Goal: Information Seeking & Learning: Learn about a topic

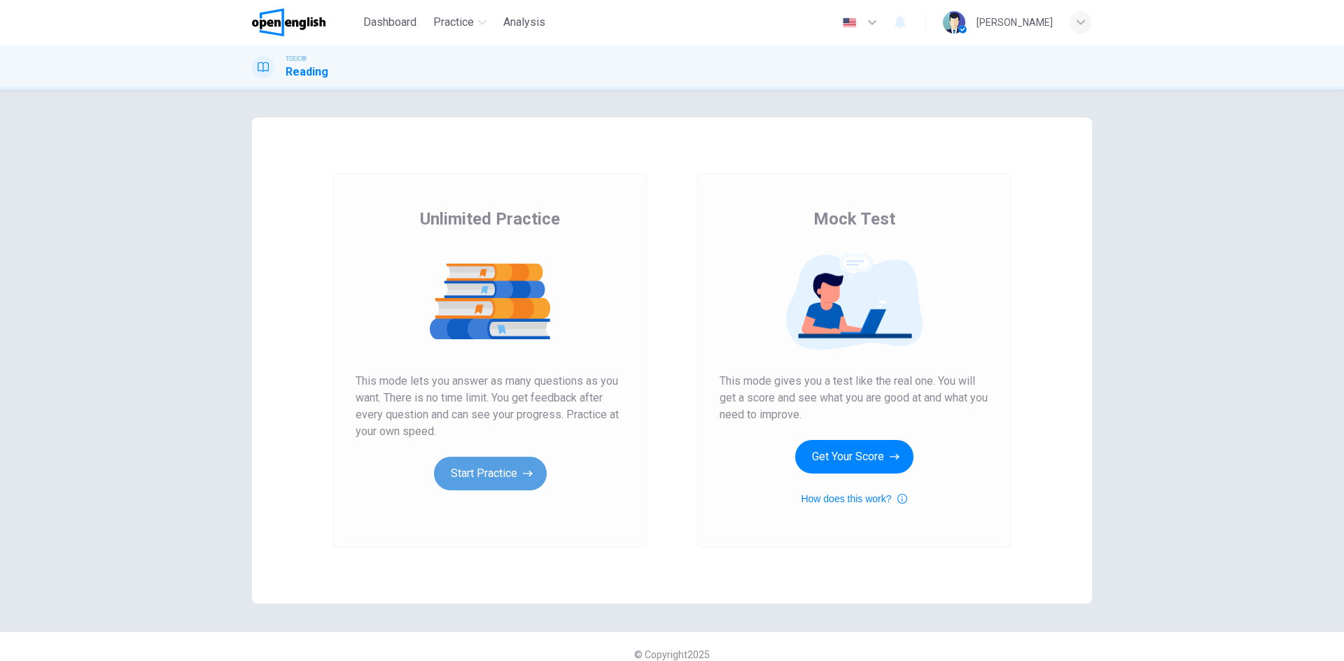
click at [468, 475] on button "Start Practice" at bounding box center [490, 474] width 113 height 34
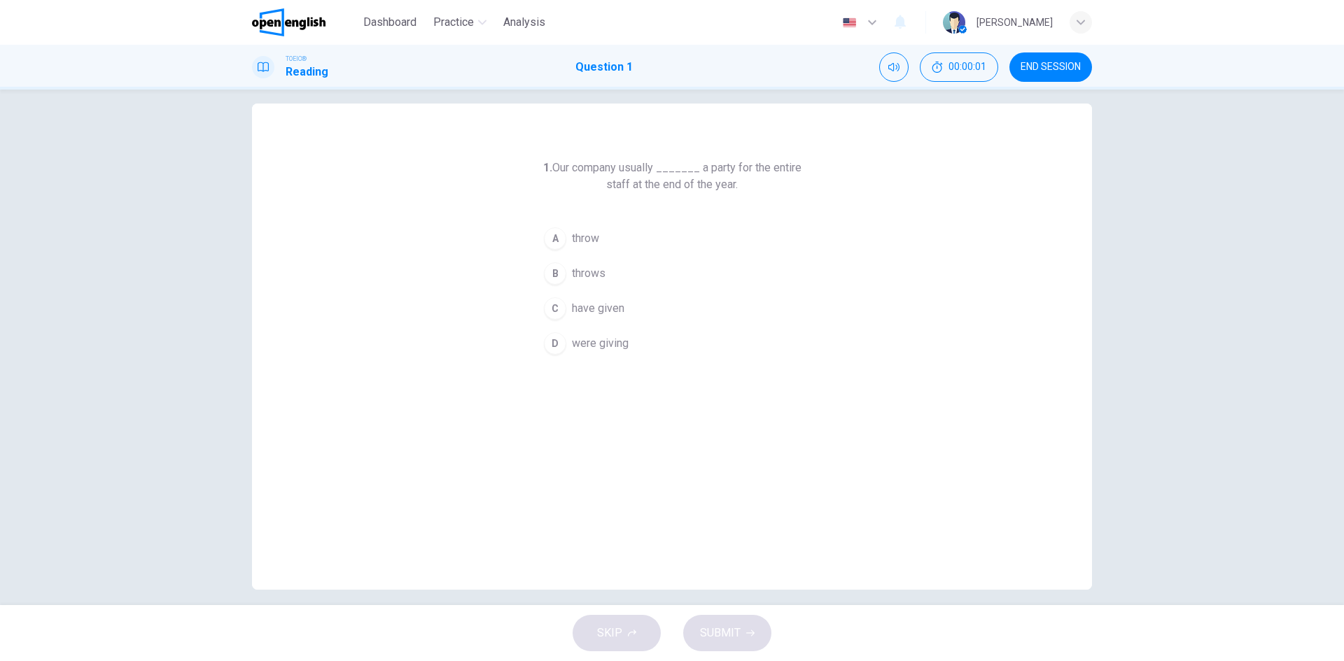
scroll to position [27, 0]
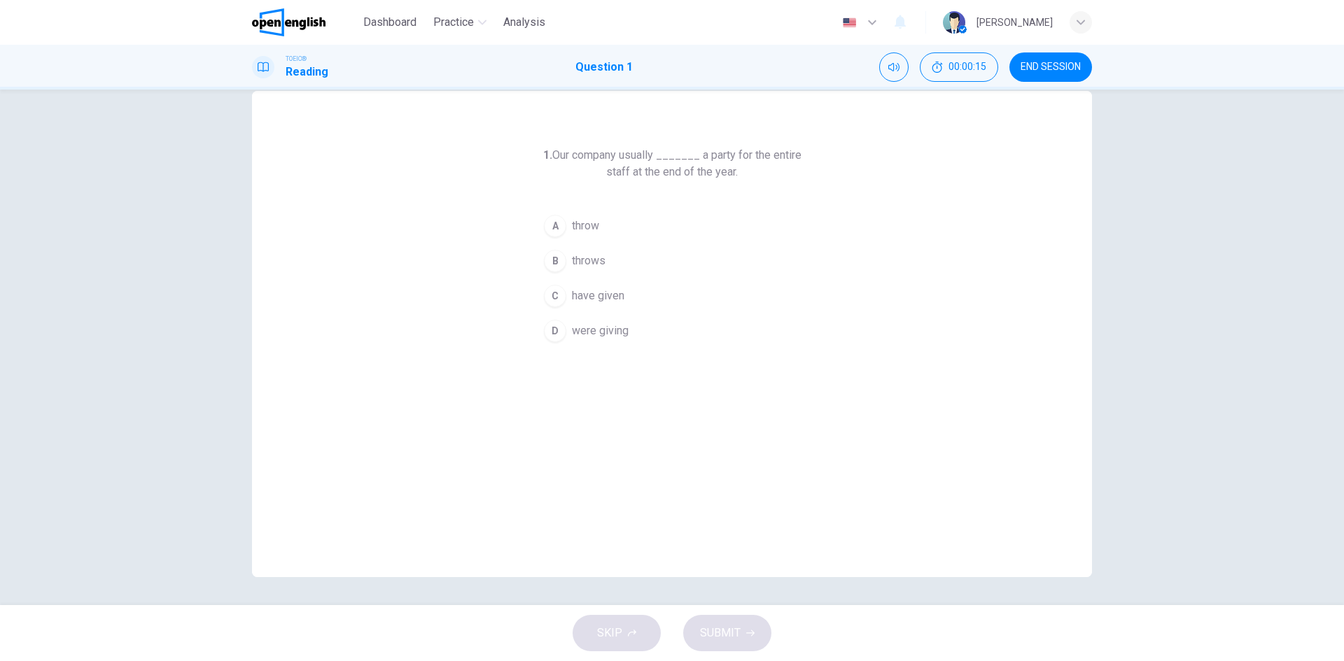
click at [593, 266] on span "throws" at bounding box center [589, 261] width 34 height 17
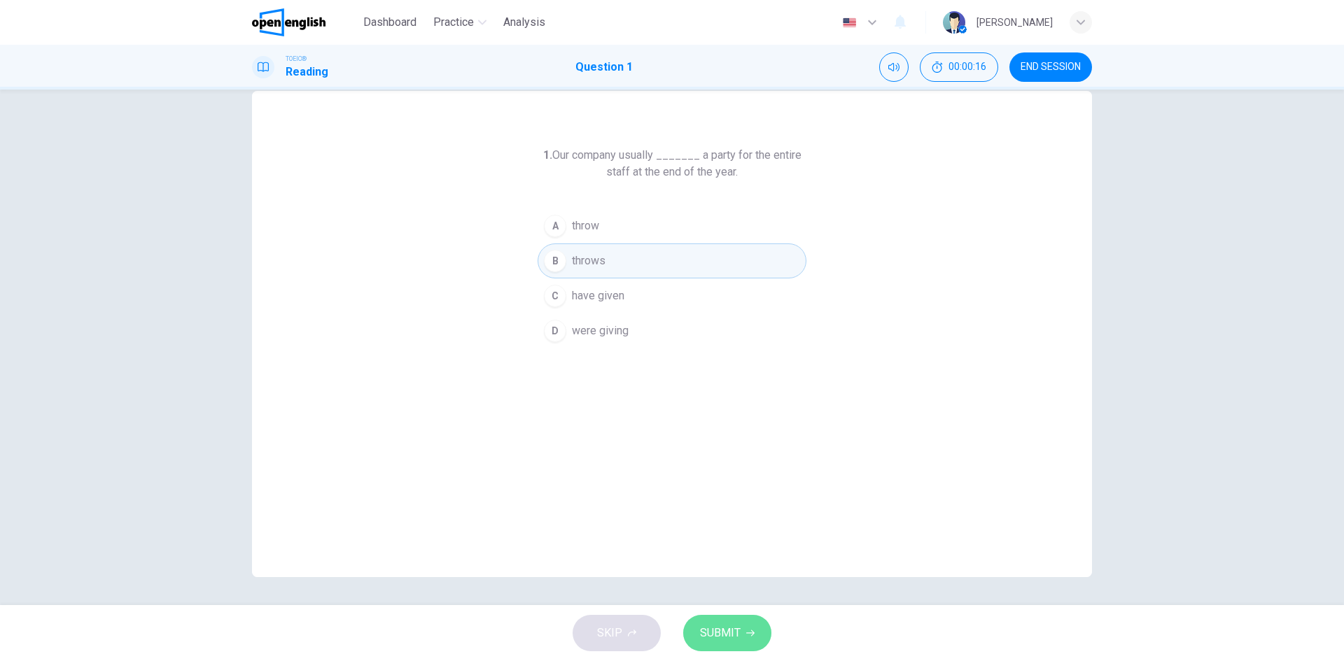
click at [741, 639] on button "SUBMIT" at bounding box center [727, 633] width 88 height 36
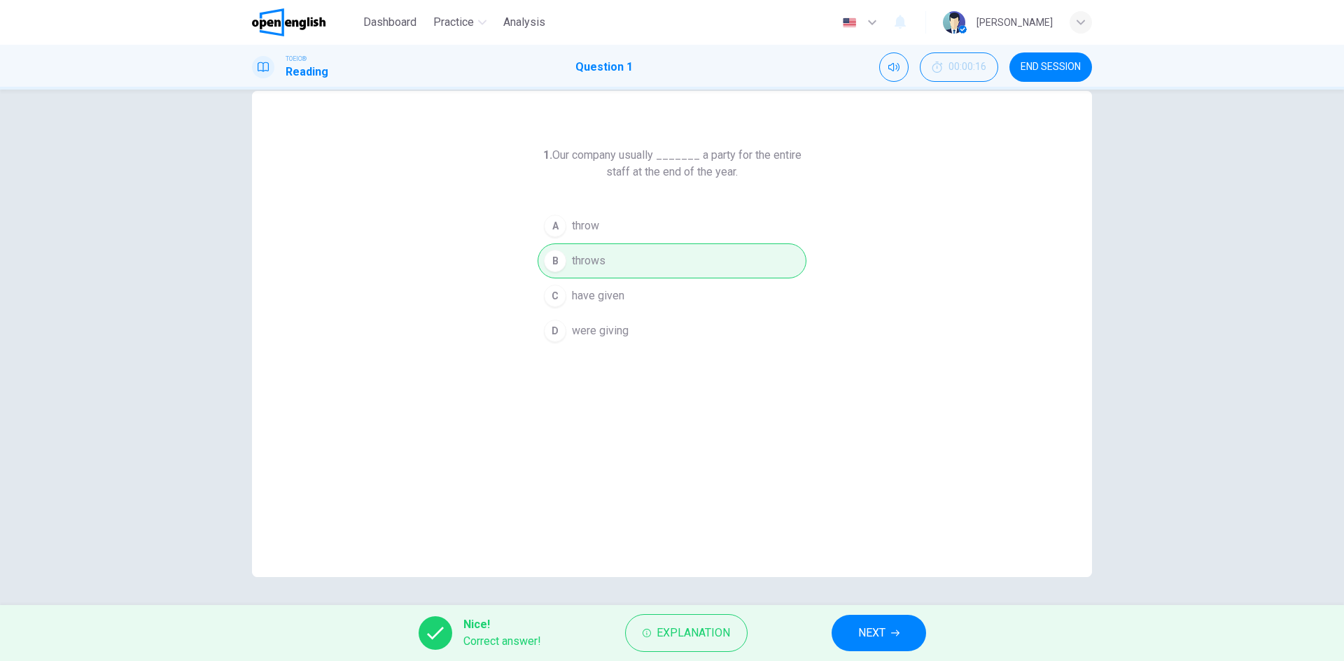
click at [893, 640] on button "NEXT" at bounding box center [879, 633] width 94 height 36
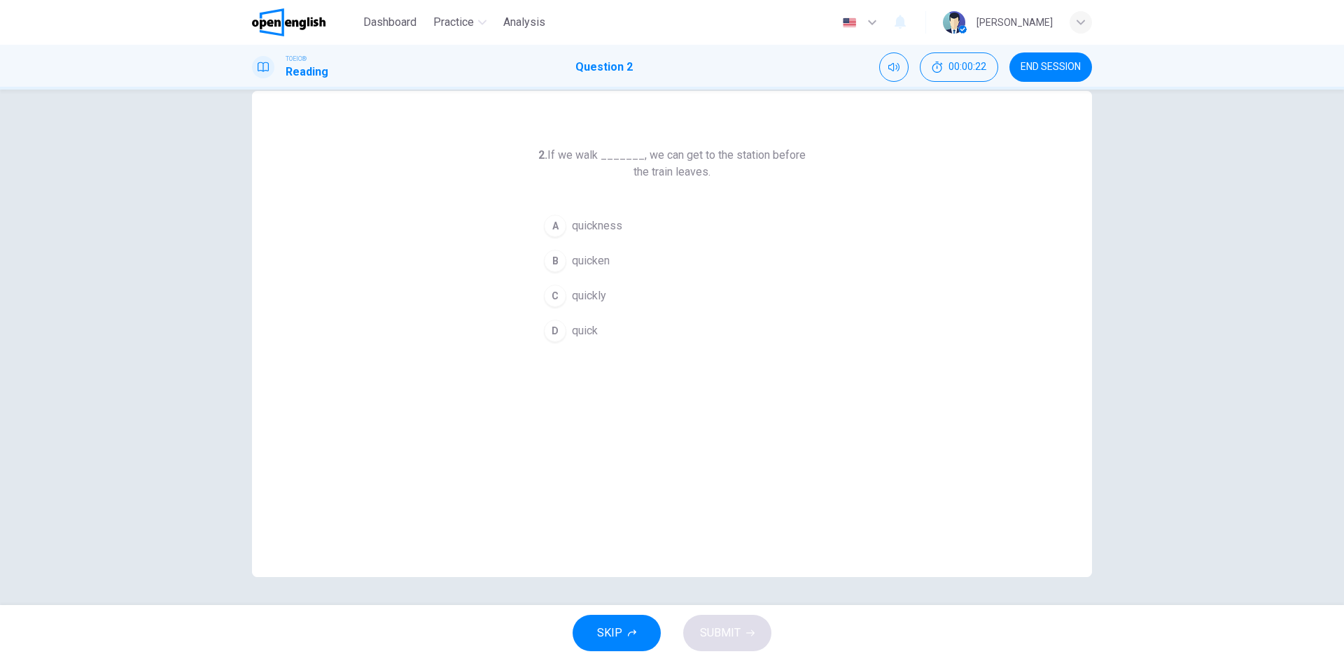
click at [578, 297] on span "quickly" at bounding box center [589, 296] width 34 height 17
click at [708, 630] on span "SUBMIT" at bounding box center [720, 634] width 41 height 20
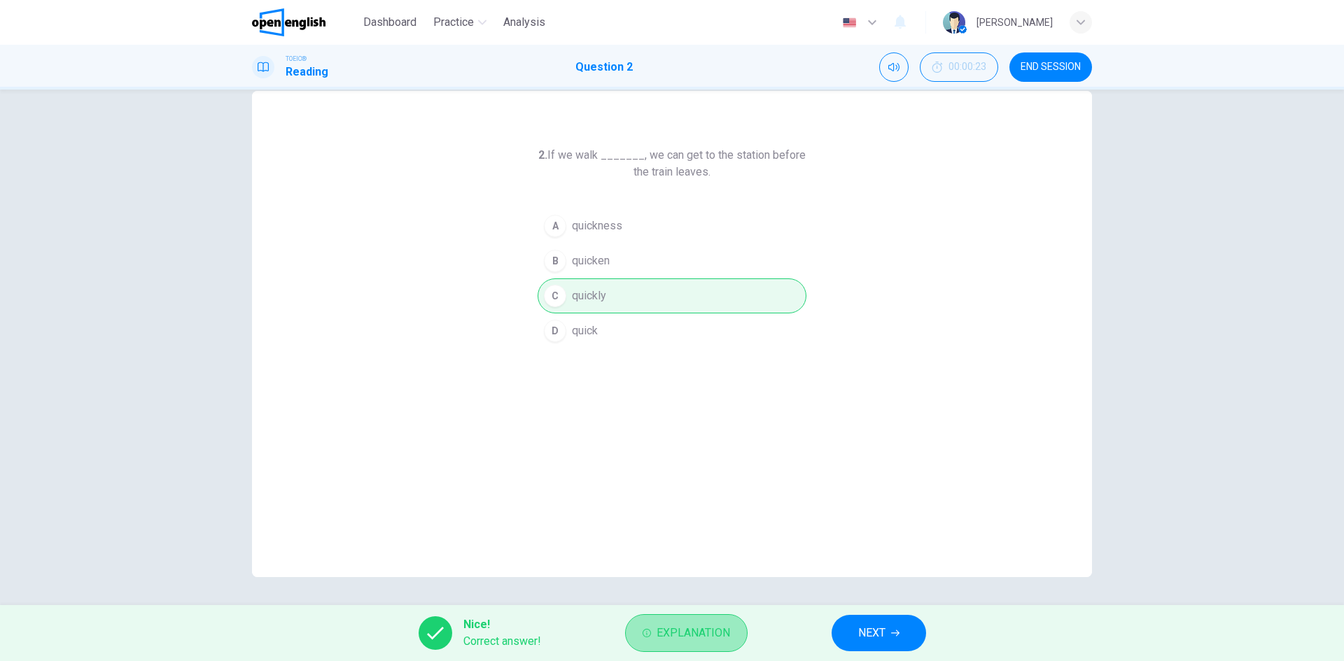
click at [703, 634] on span "Explanation" at bounding box center [693, 634] width 73 height 20
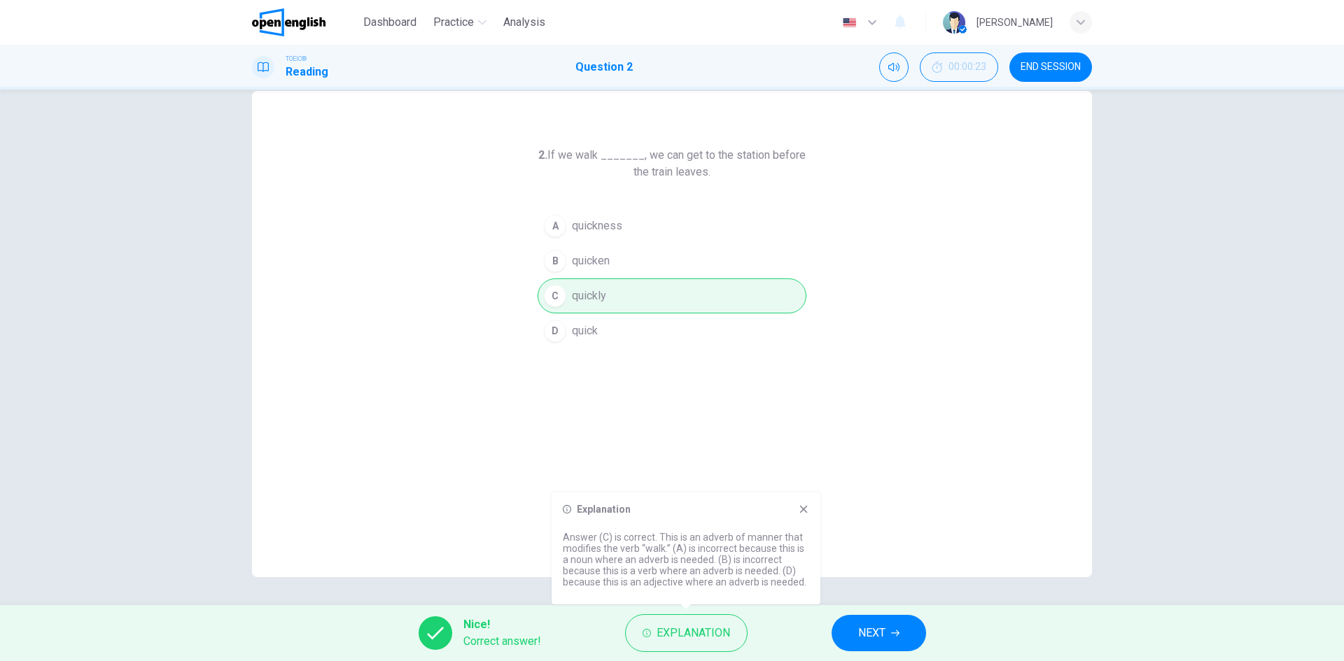
click at [802, 512] on icon at bounding box center [804, 510] width 8 height 8
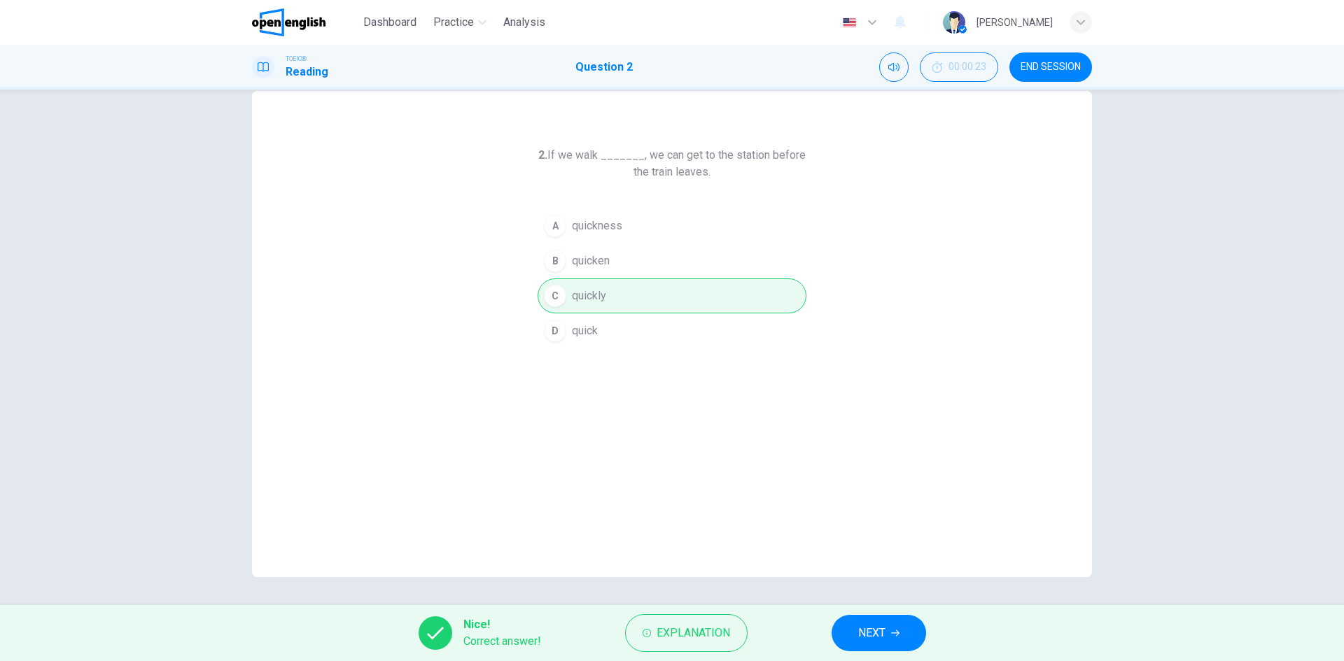
click at [885, 640] on span "NEXT" at bounding box center [871, 634] width 27 height 20
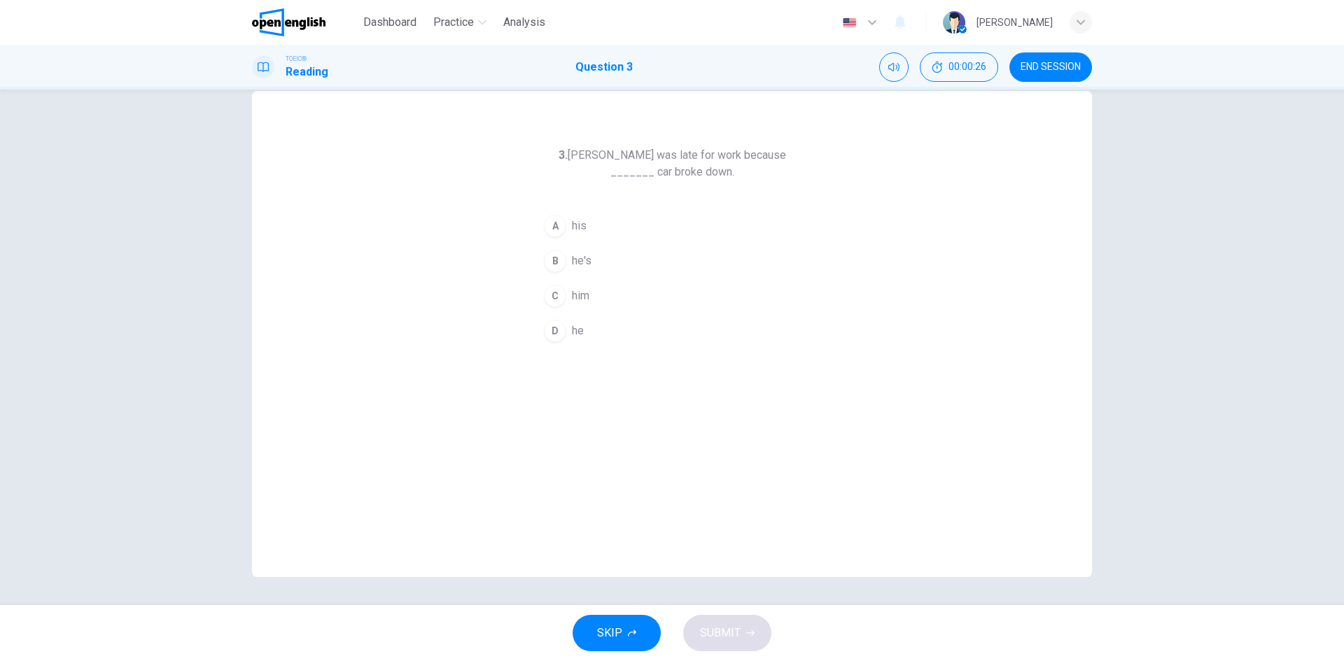
scroll to position [0, 0]
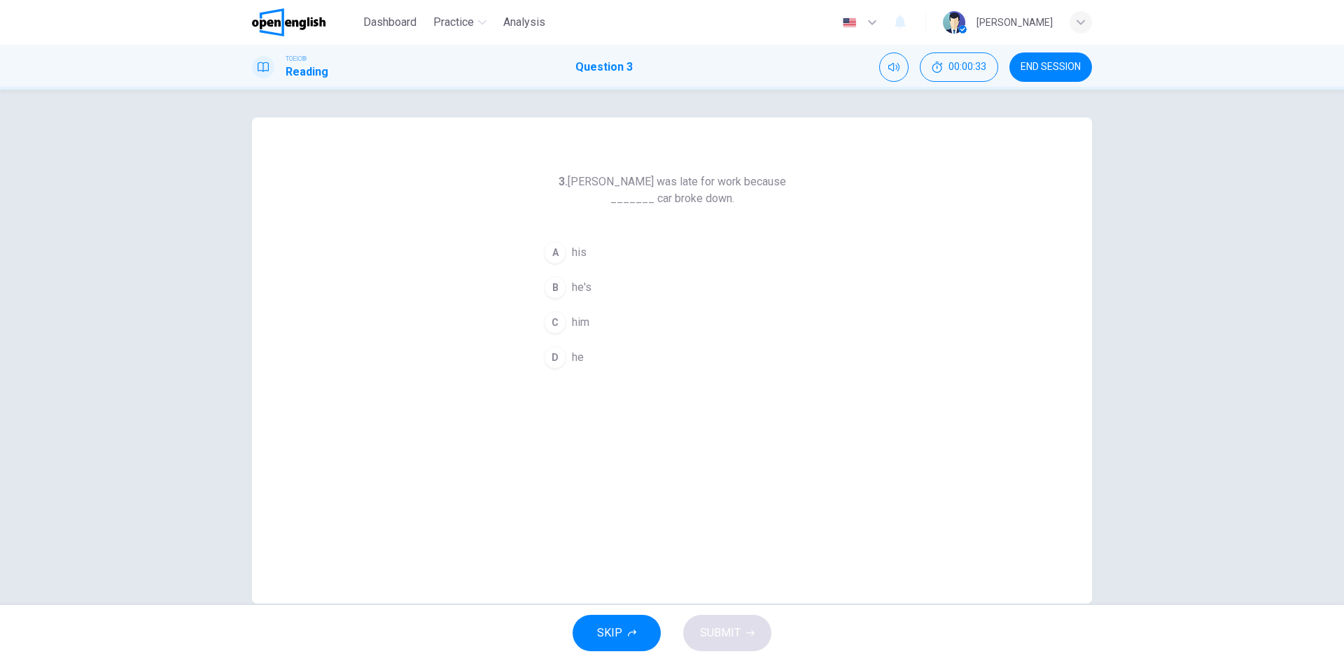
click at [574, 251] on span "his" at bounding box center [579, 252] width 15 height 17
click at [714, 643] on span "SUBMIT" at bounding box center [720, 634] width 41 height 20
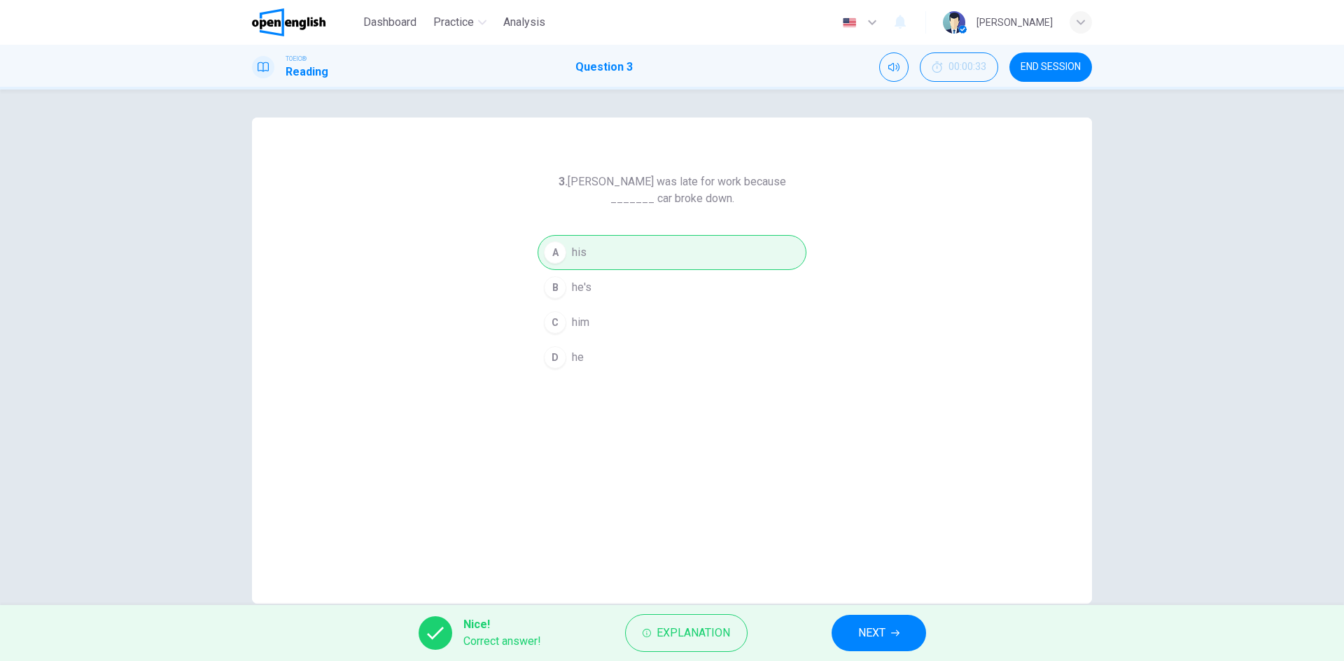
click at [862, 643] on button "NEXT" at bounding box center [879, 633] width 94 height 36
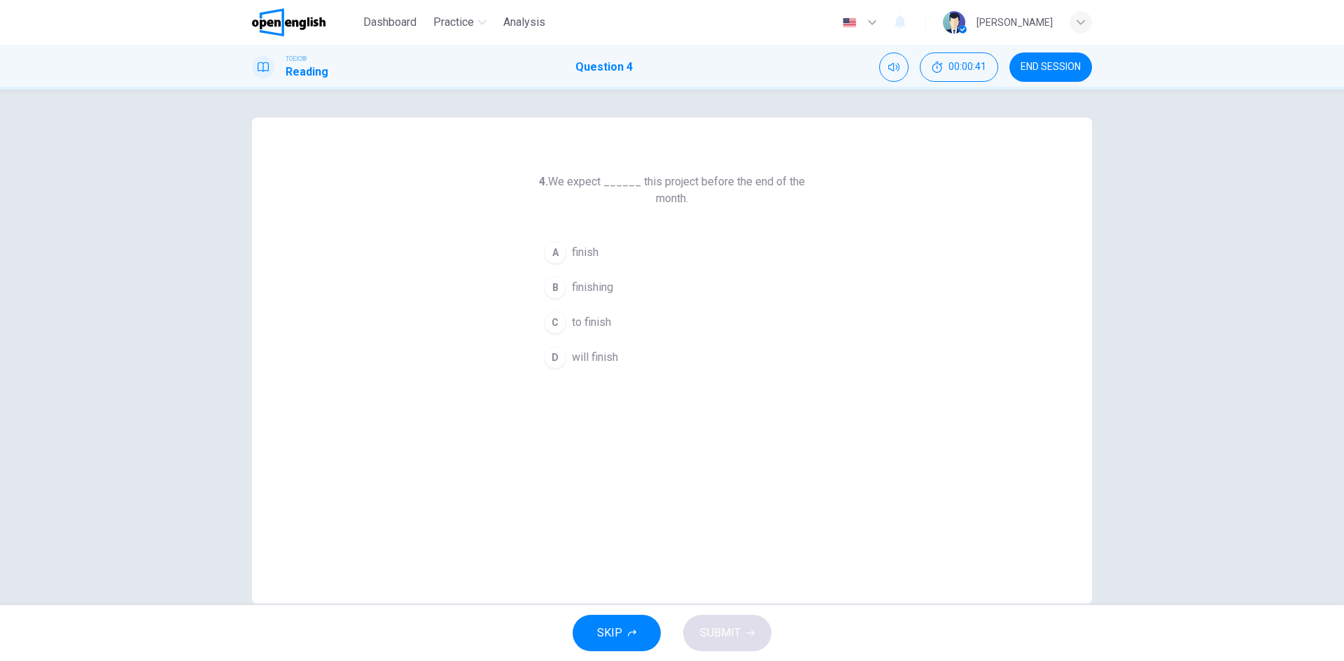
click at [594, 330] on span "to finish" at bounding box center [591, 322] width 39 height 17
click at [731, 641] on span "SUBMIT" at bounding box center [720, 634] width 41 height 20
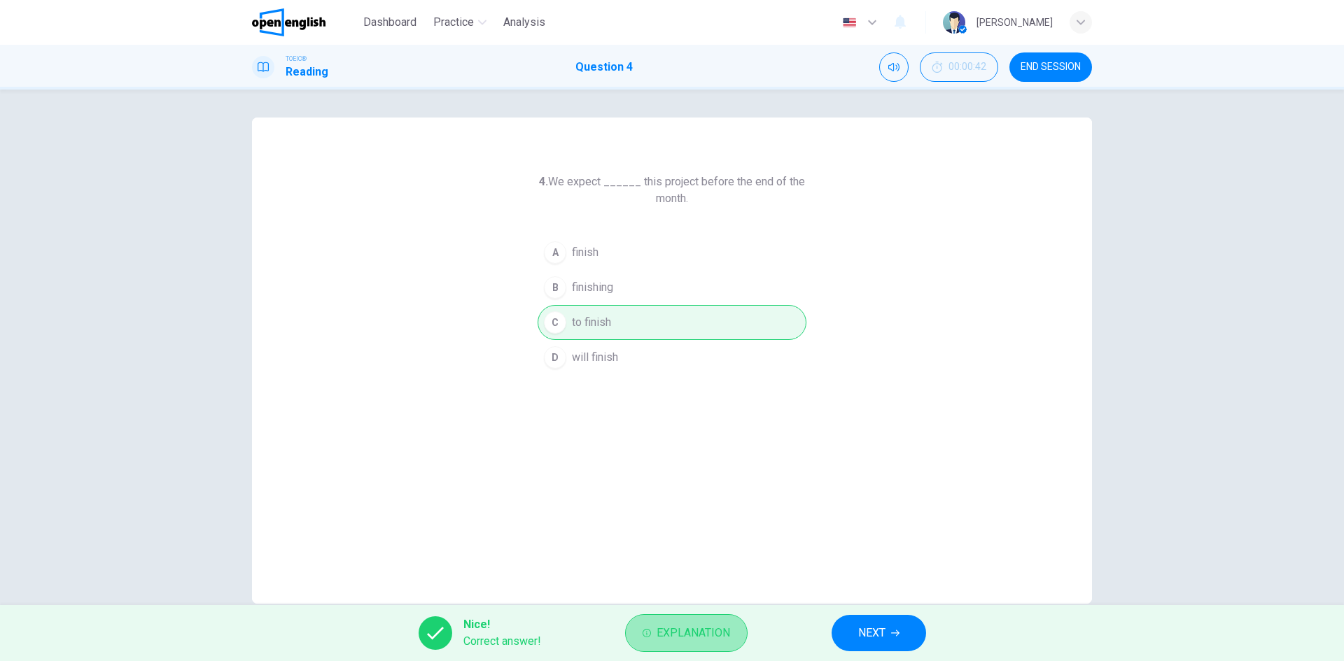
click at [713, 637] on span "Explanation" at bounding box center [693, 634] width 73 height 20
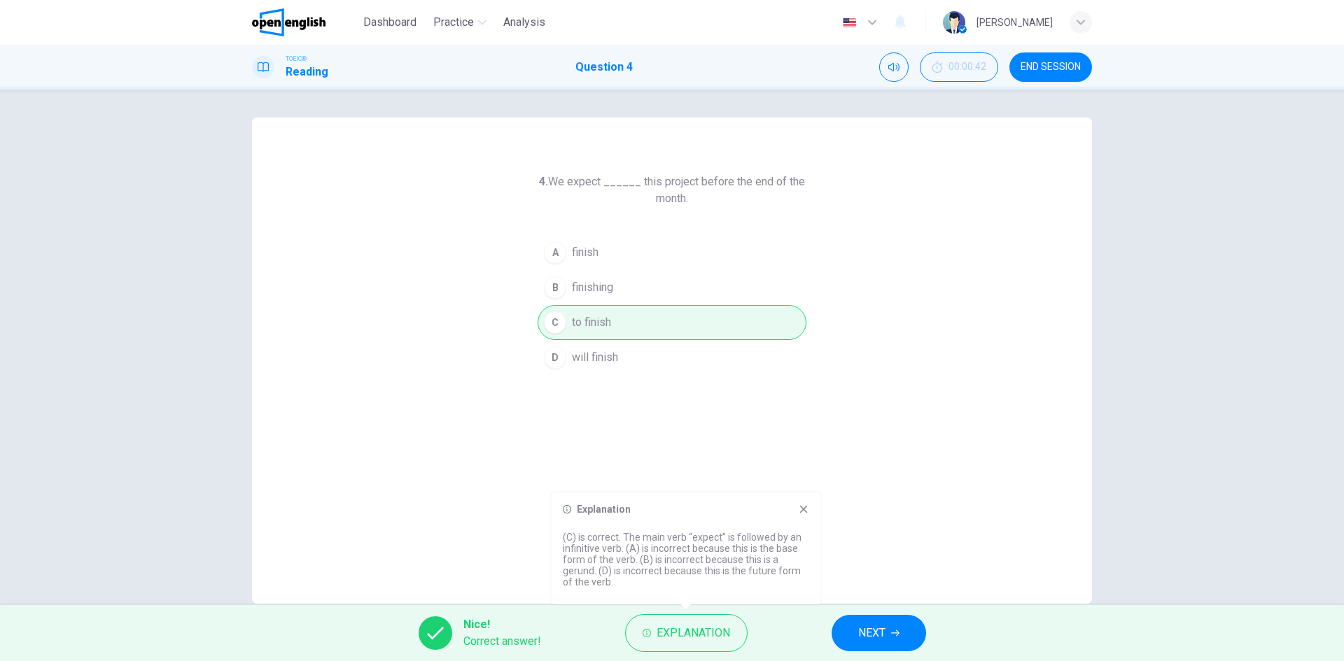
click at [792, 509] on div "Explanation" at bounding box center [686, 509] width 246 height 11
click at [803, 509] on icon at bounding box center [804, 510] width 8 height 8
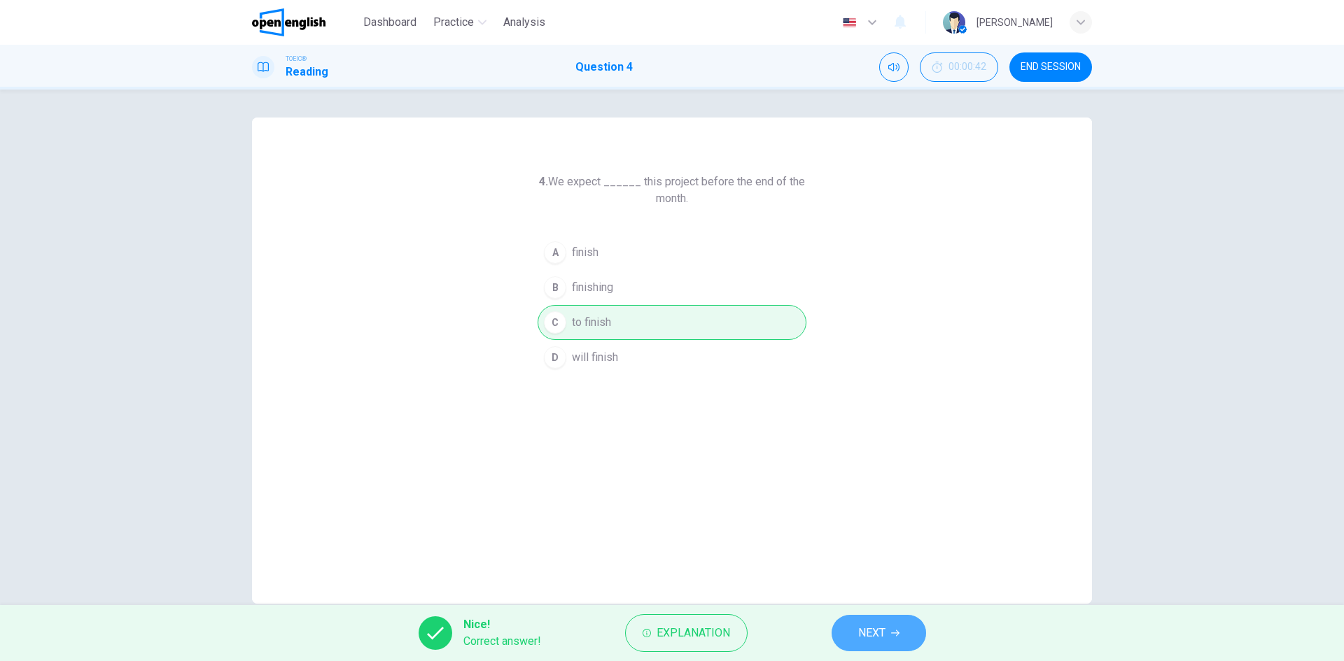
click at [876, 646] on button "NEXT" at bounding box center [879, 633] width 94 height 36
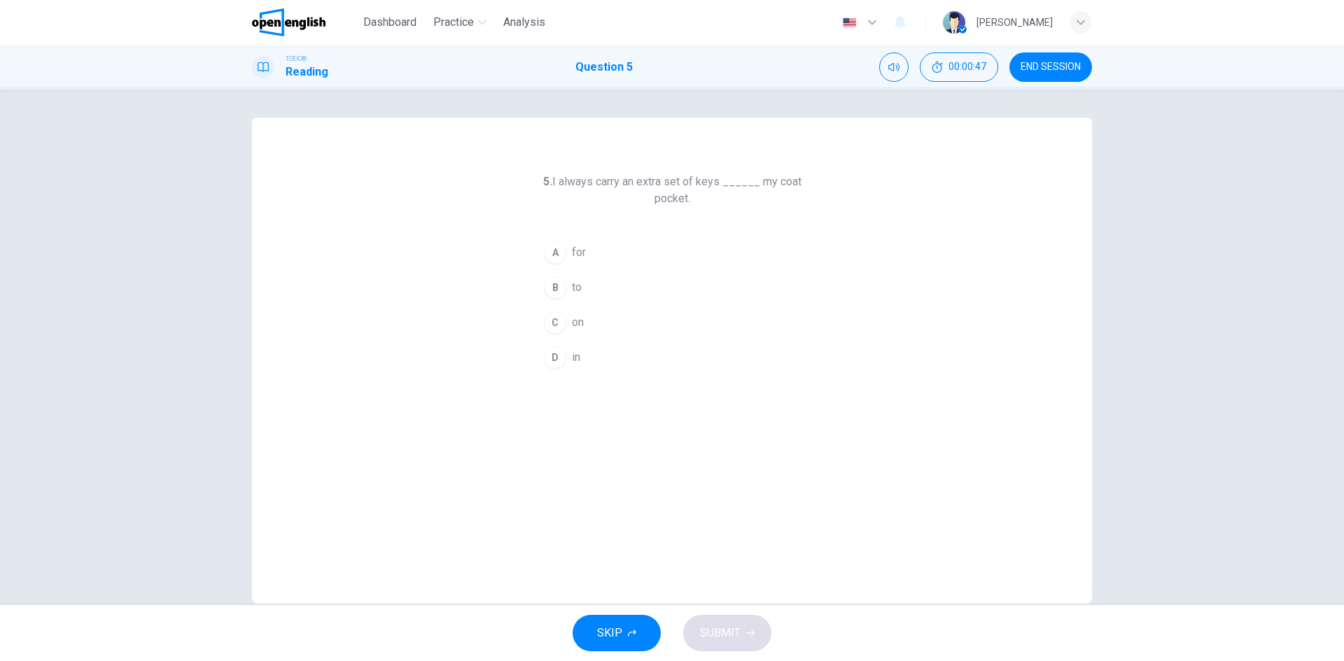
click at [572, 330] on span "on" at bounding box center [578, 322] width 12 height 17
click at [716, 624] on span "SUBMIT" at bounding box center [720, 634] width 41 height 20
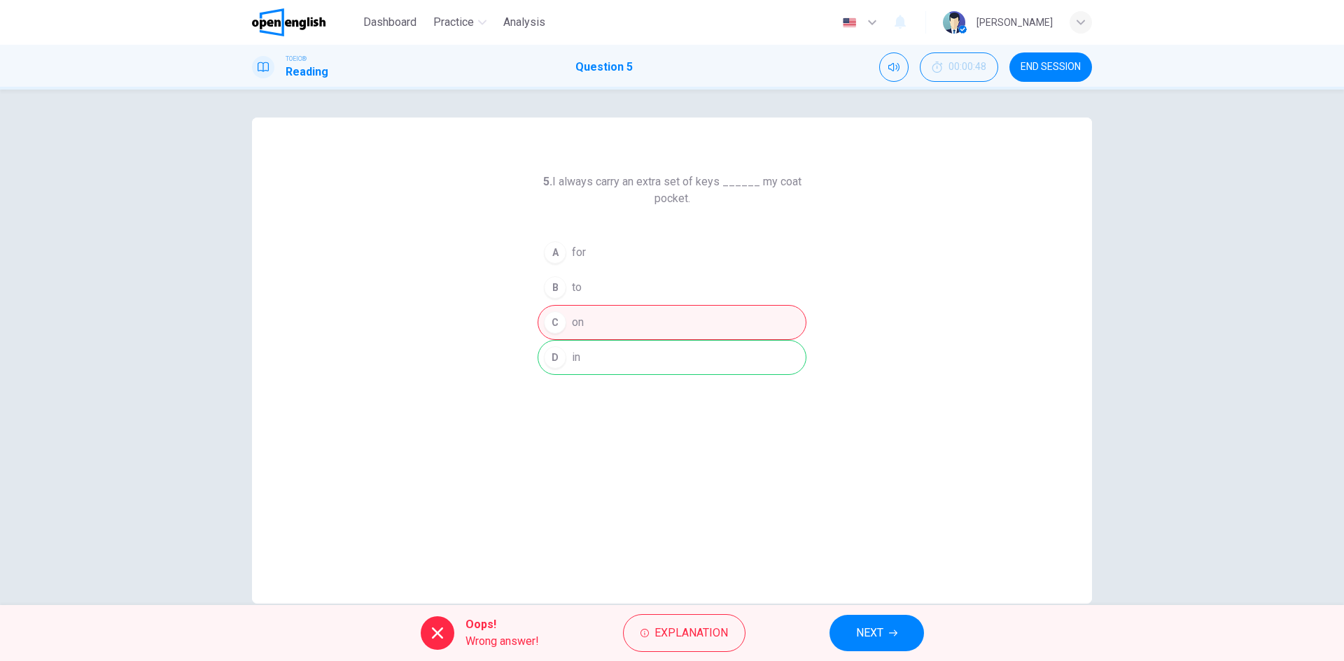
click at [628, 361] on div "A for B to C on D in" at bounding box center [672, 305] width 269 height 140
click at [708, 635] on span "Explanation" at bounding box center [690, 634] width 73 height 20
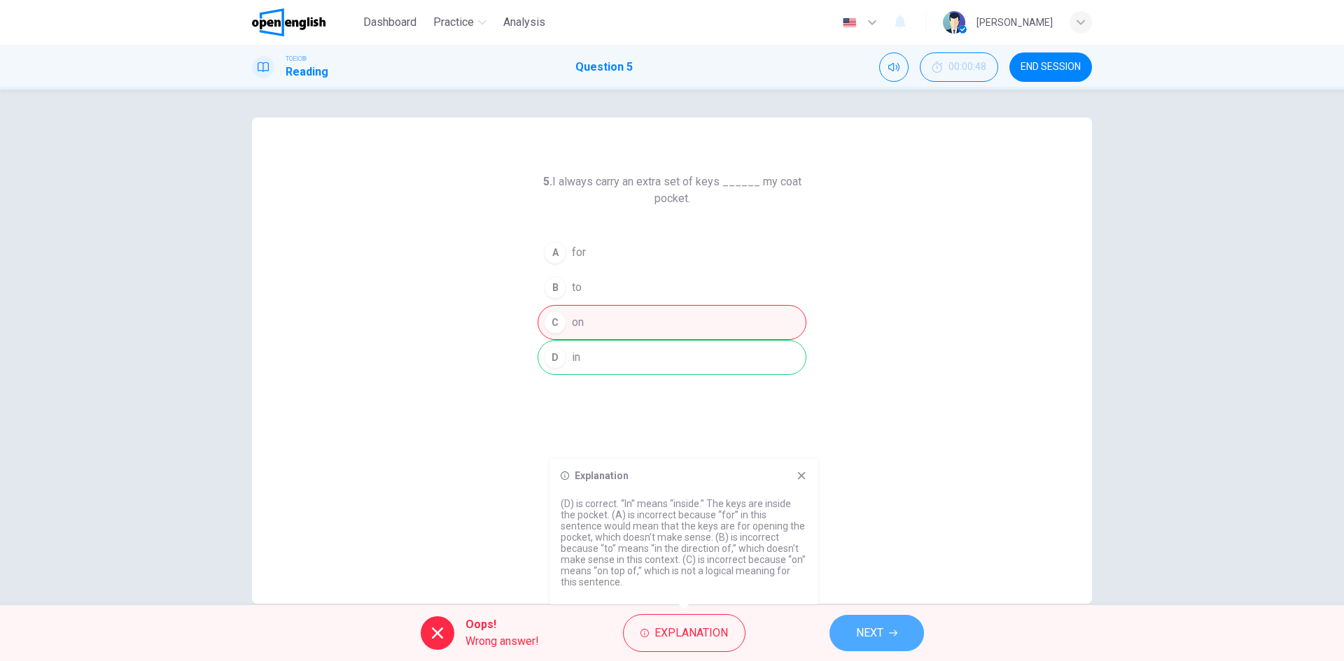
click at [859, 632] on span "NEXT" at bounding box center [869, 634] width 27 height 20
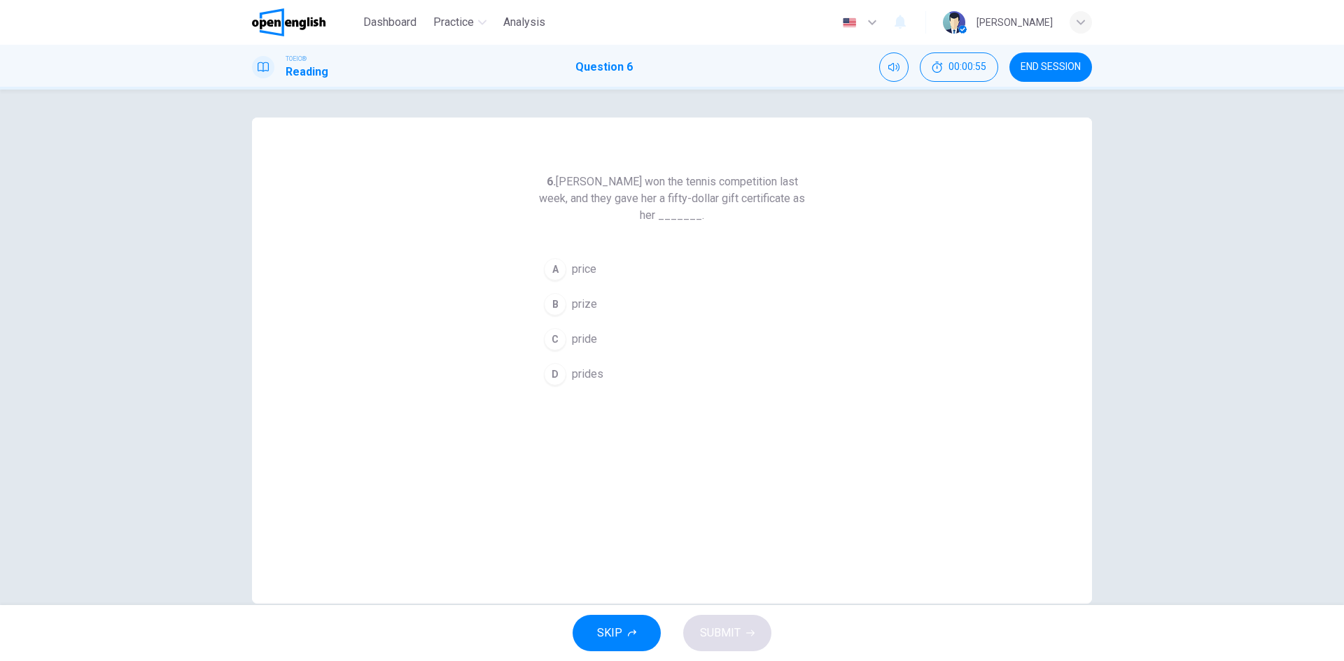
drag, startPoint x: 397, startPoint y: 25, endPoint x: 727, endPoint y: 110, distance: 341.1
click at [397, 25] on span "Dashboard" at bounding box center [389, 22] width 53 height 17
